Goal: Information Seeking & Learning: Learn about a topic

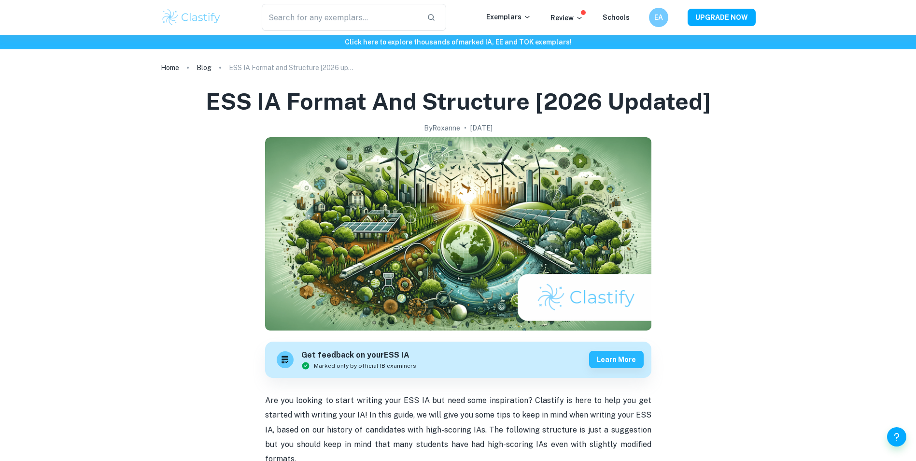
scroll to position [61, 0]
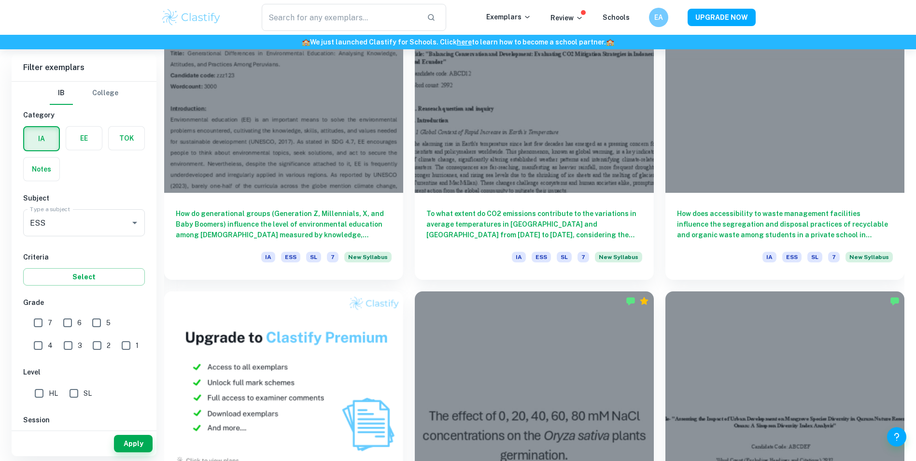
scroll to position [605, 0]
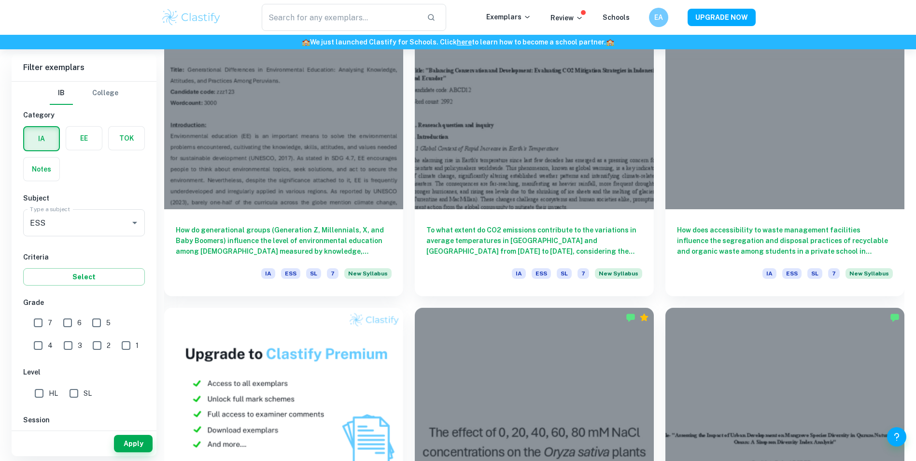
click at [38, 321] on input "7" at bounding box center [37, 322] width 19 height 19
checkbox input "true"
click at [127, 443] on button "Apply" at bounding box center [133, 442] width 39 height 17
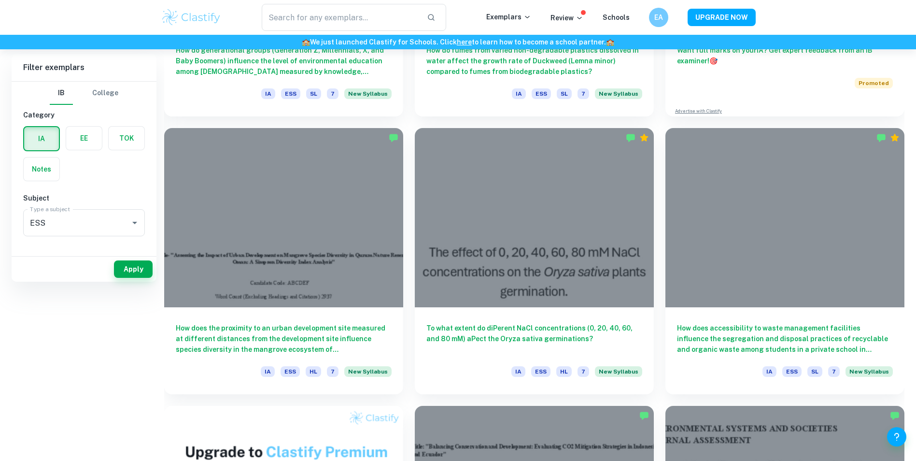
scroll to position [0, 0]
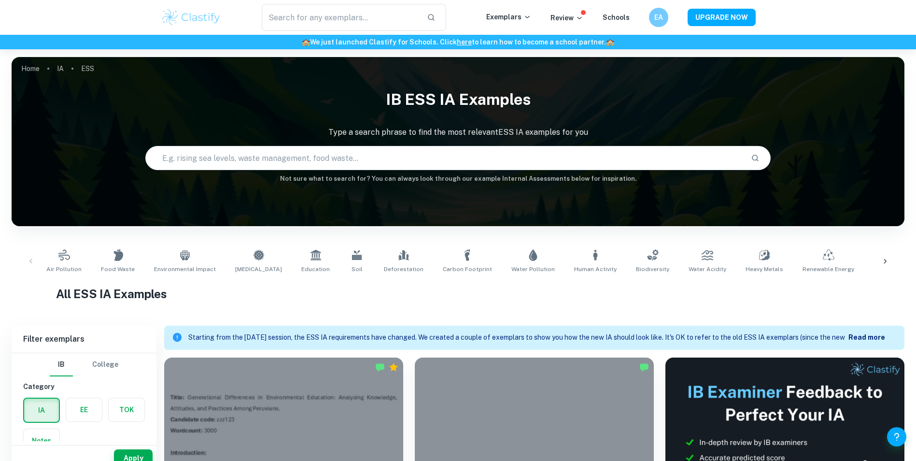
click at [290, 159] on input "text" at bounding box center [444, 157] width 597 height 27
type input "proximity"
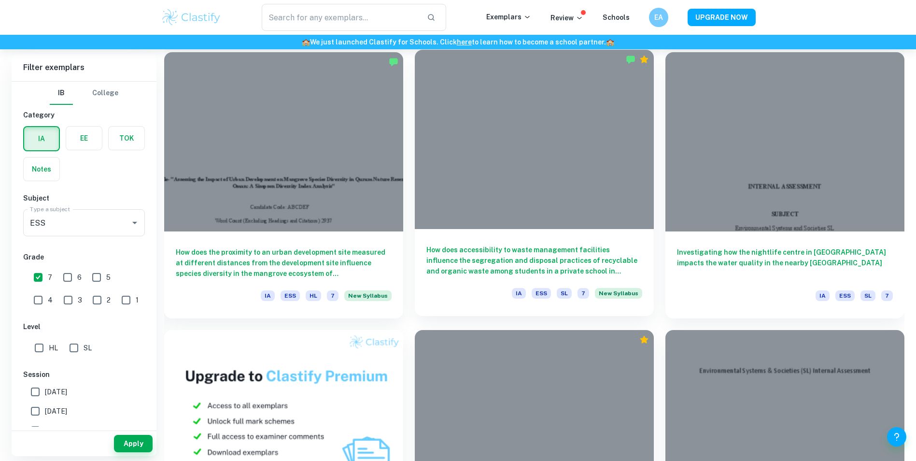
scroll to position [583, 0]
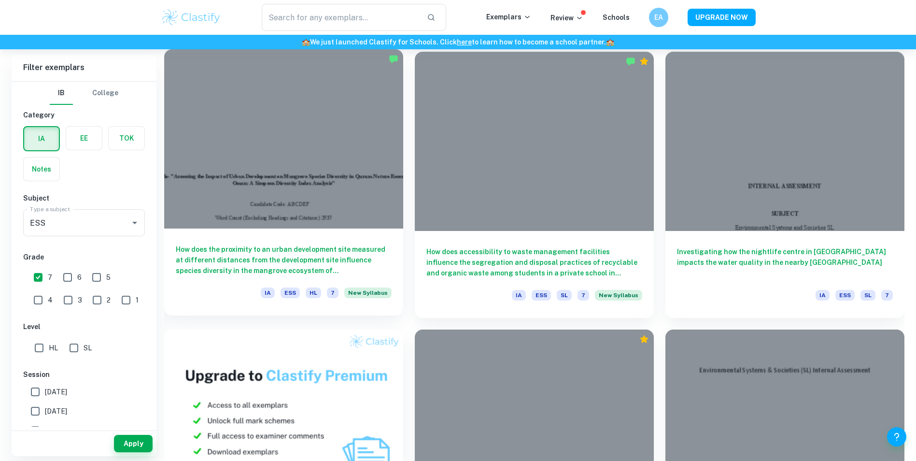
click at [331, 136] on div at bounding box center [283, 138] width 239 height 179
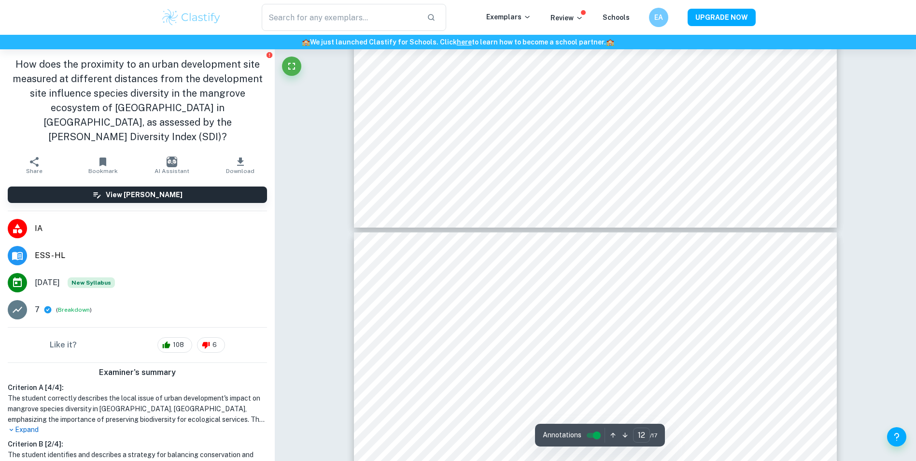
type input "11"
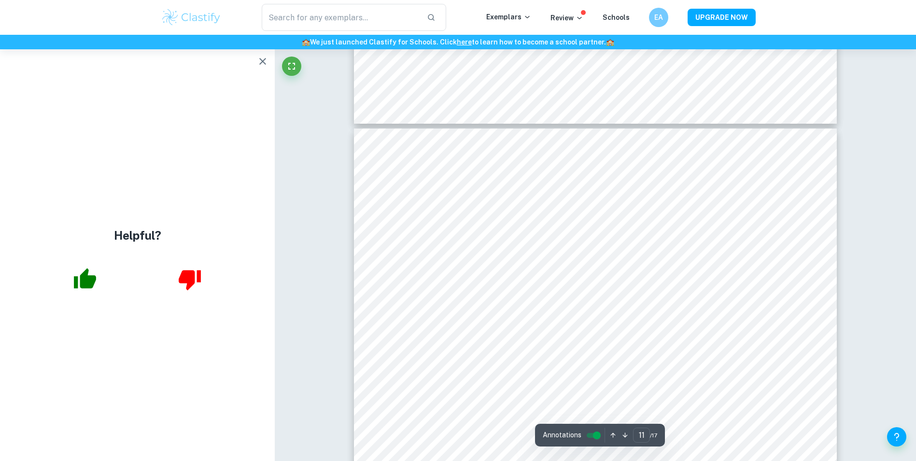
scroll to position [6456, 0]
